Goal: Task Accomplishment & Management: Use online tool/utility

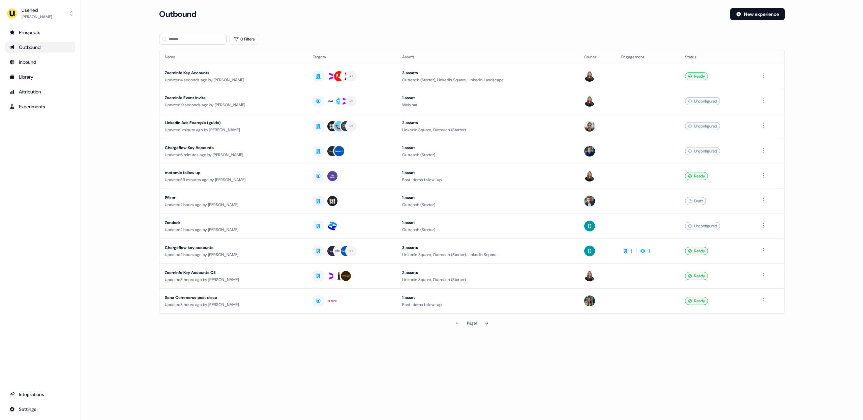
click at [115, 207] on main "Loading... Outbound New experience 0 Filters Name Targets Assets Owner Engageme…" at bounding box center [472, 178] width 782 height 340
click at [40, 15] on div "[PERSON_NAME]" at bounding box center [37, 16] width 30 height 7
click at [47, 29] on div "Impersonate (Admin)" at bounding box center [40, 32] width 64 height 12
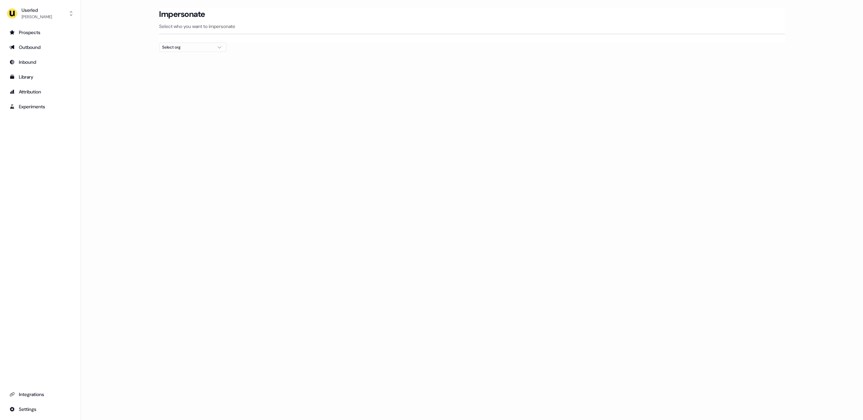
click at [178, 51] on button "Select org" at bounding box center [192, 46] width 67 height 9
click at [179, 58] on input "text" at bounding box center [196, 60] width 59 height 12
type input "******"
click at [129, 98] on div "Loading... Impersonate Select who you want to impersonate Select org" at bounding box center [472, 210] width 782 height 420
drag, startPoint x: 28, startPoint y: 44, endPoint x: 25, endPoint y: 44, distance: 3.7
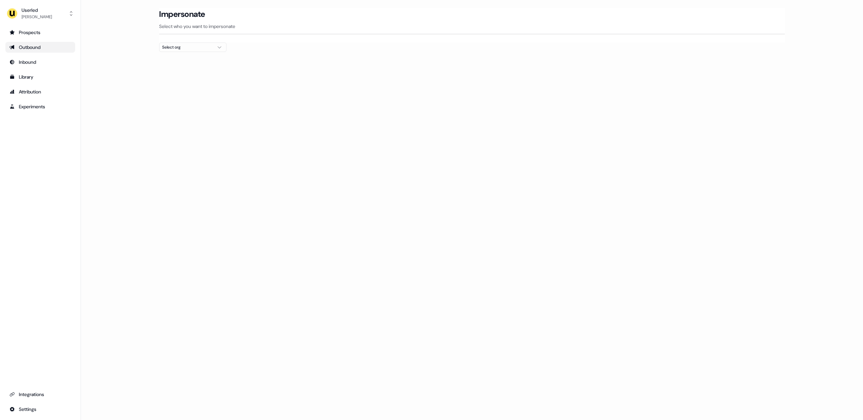
click at [26, 44] on div "Outbound" at bounding box center [40, 47] width 62 height 7
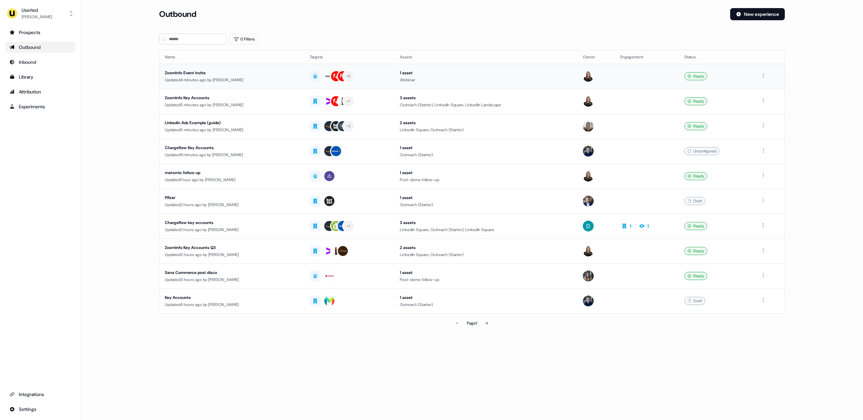
click at [299, 80] on div "Updated 4 minutes ago by [PERSON_NAME]" at bounding box center [232, 80] width 134 height 7
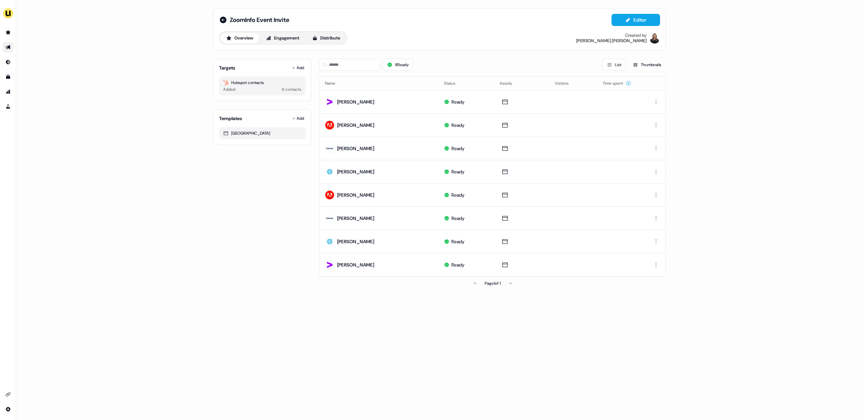
click at [143, 109] on div "ZoomInfo Event Invite Editor Overview Engagement Distribute Created by [PERSON_…" at bounding box center [439, 210] width 847 height 420
click at [117, 205] on div "ZoomInfo Event Invite Editor Overview Engagement Distribute Created by [PERSON_…" at bounding box center [439, 210] width 847 height 420
click at [143, 67] on div "ZoomInfo Event Invite Editor Overview Engagement Distribute Created by [PERSON_…" at bounding box center [439, 210] width 847 height 420
click at [59, 157] on div "ZoomInfo Event Invite Editor Overview Engagement Distribute Created by [PERSON_…" at bounding box center [439, 210] width 847 height 420
click at [280, 228] on div "Targets Add Hubspot contacts Added 8 contacts Templates Add [GEOGRAPHIC_DATA]" at bounding box center [262, 171] width 98 height 237
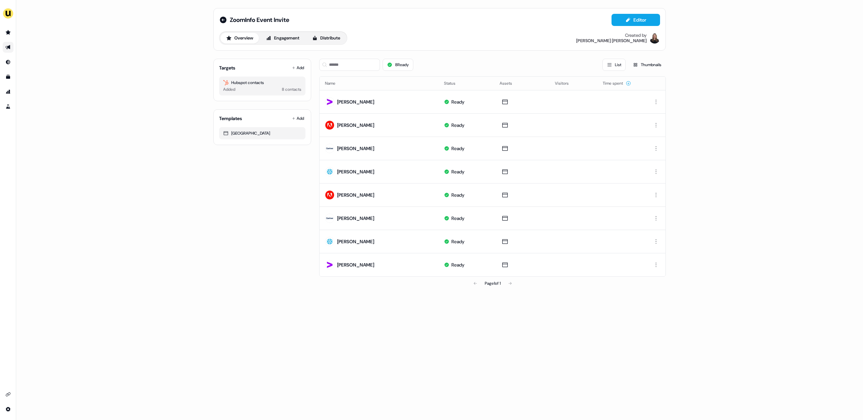
click at [121, 238] on div "ZoomInfo Event Invite Editor Overview Engagement Distribute Created by [PERSON_…" at bounding box center [439, 210] width 847 height 420
